Goal: Go to known website: Go to known website

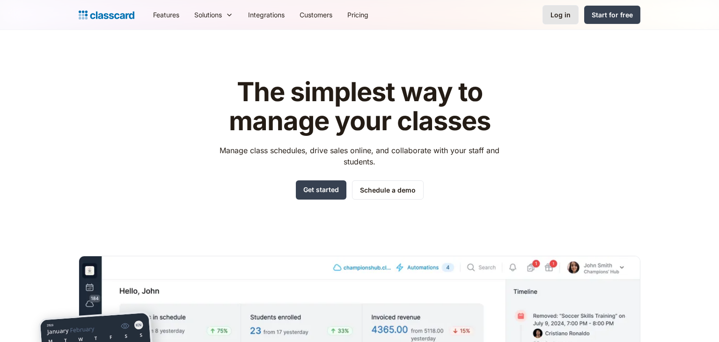
click at [568, 16] on div "Log in" at bounding box center [560, 15] width 20 height 10
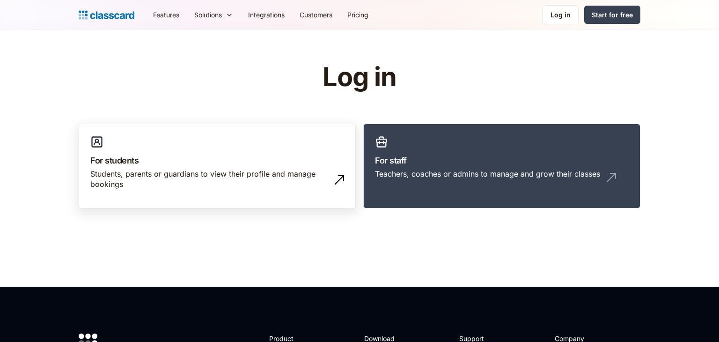
click at [347, 177] on link "For students Students, parents or guardians to view their profile and manage bo…" at bounding box center [217, 166] width 277 height 85
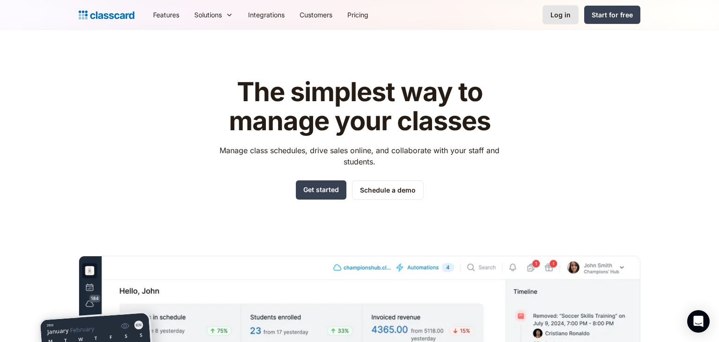
click at [550, 10] on link "Log in" at bounding box center [560, 14] width 36 height 19
